Goal: Transaction & Acquisition: Subscribe to service/newsletter

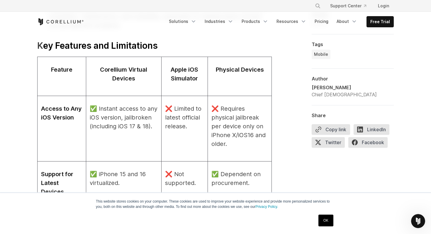
scroll to position [681, 0]
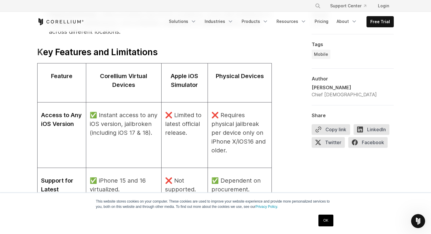
click at [104, 133] on p "✅ Instant access to any iOS version, jailbroken (including iOS 17 & 18)." at bounding box center [124, 124] width 68 height 26
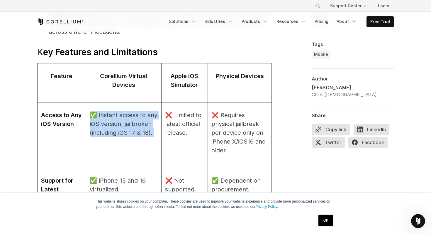
click at [104, 133] on p "✅ Instant access to any iOS version, jailbroken (including iOS 17 & 18)." at bounding box center [124, 124] width 68 height 26
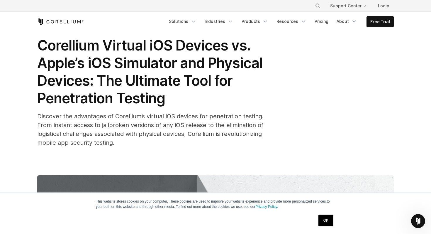
scroll to position [24, 0]
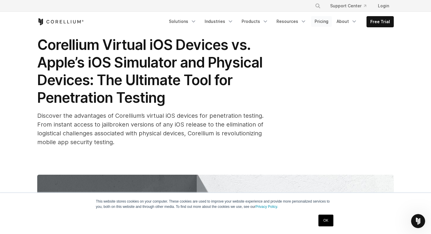
click at [325, 19] on link "Pricing" at bounding box center [321, 21] width 21 height 11
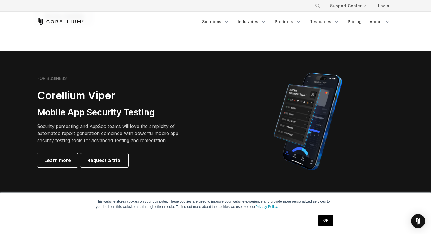
scroll to position [95, 0]
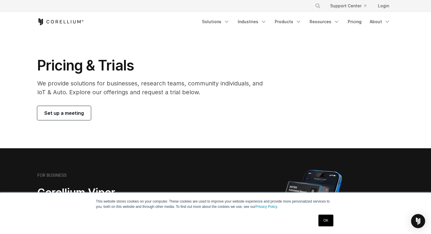
scroll to position [28, 0]
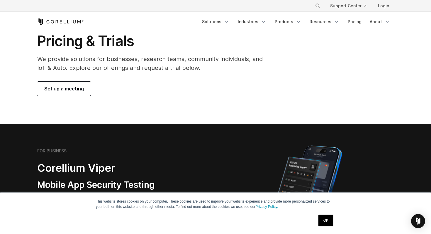
click at [181, 105] on section "Pricing & Trials We provide solutions for businesses, research teams, community…" at bounding box center [215, 64] width 431 height 120
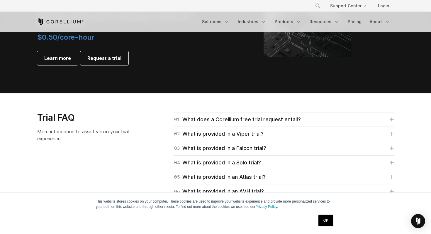
scroll to position [787, 0]
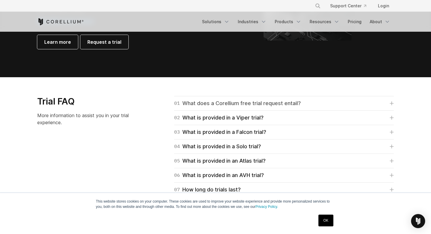
click at [237, 105] on div "01 What does a Corellium free trial request entail?" at bounding box center [237, 103] width 127 height 8
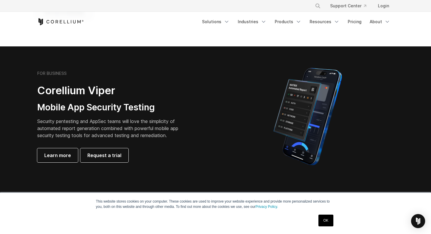
scroll to position [106, 0]
